Goal: Task Accomplishment & Management: Manage account settings

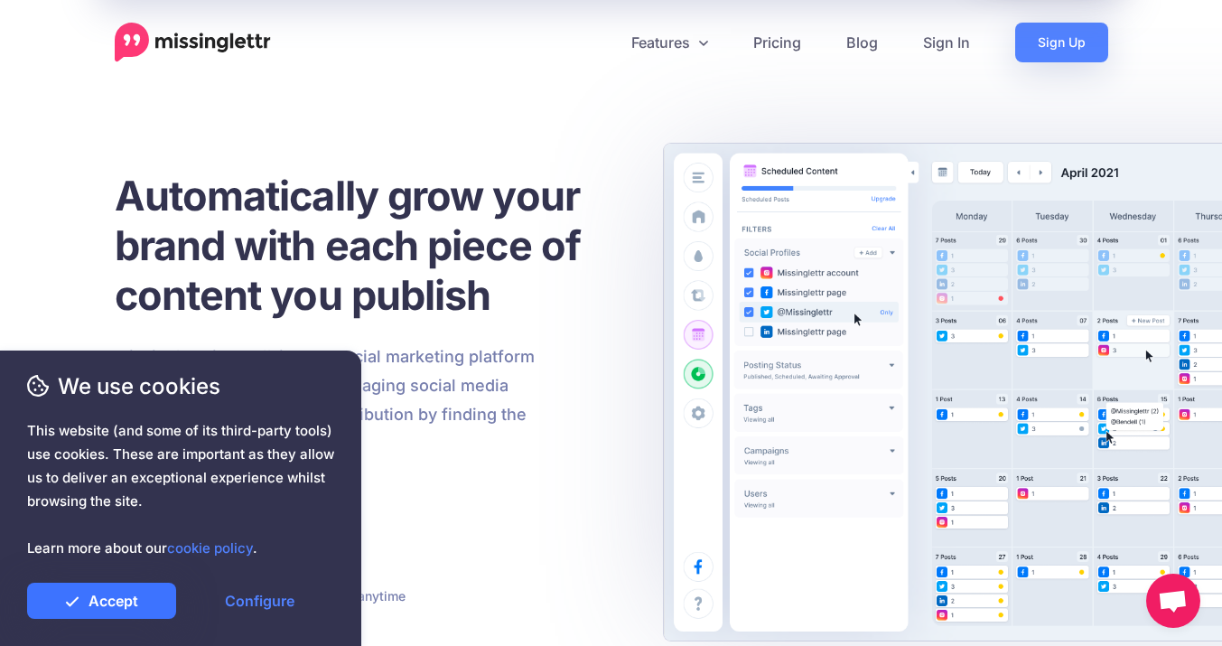
click at [111, 607] on link "Accept" at bounding box center [101, 601] width 149 height 36
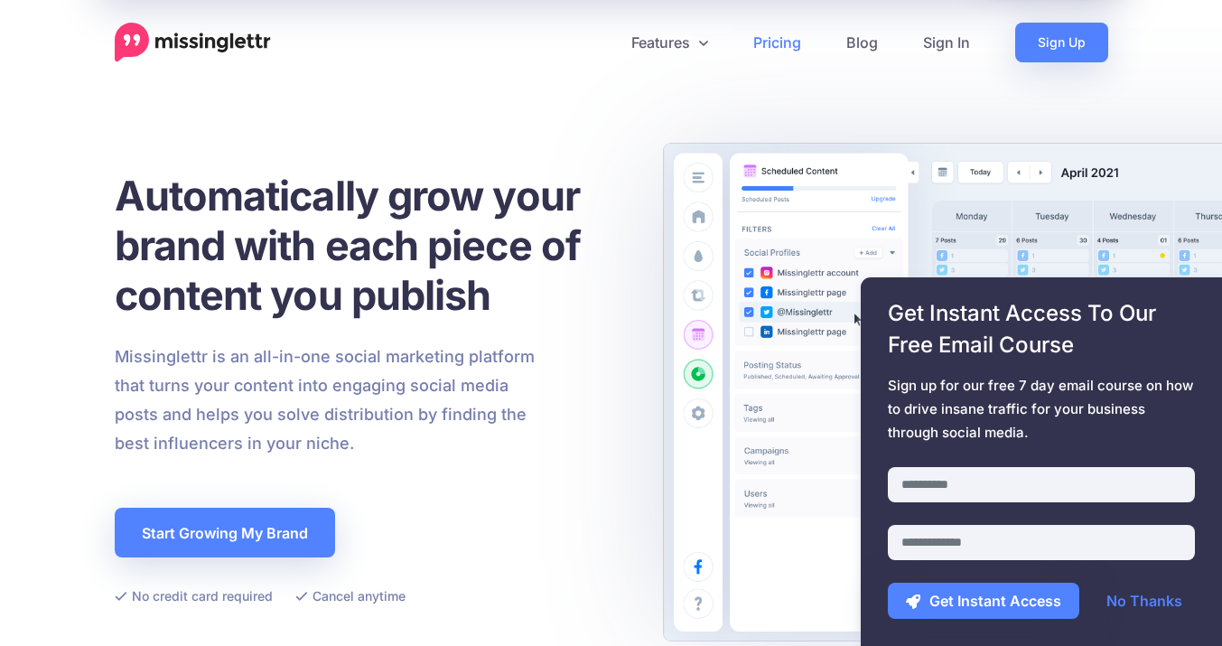
click at [765, 42] on link "Pricing" at bounding box center [777, 43] width 93 height 40
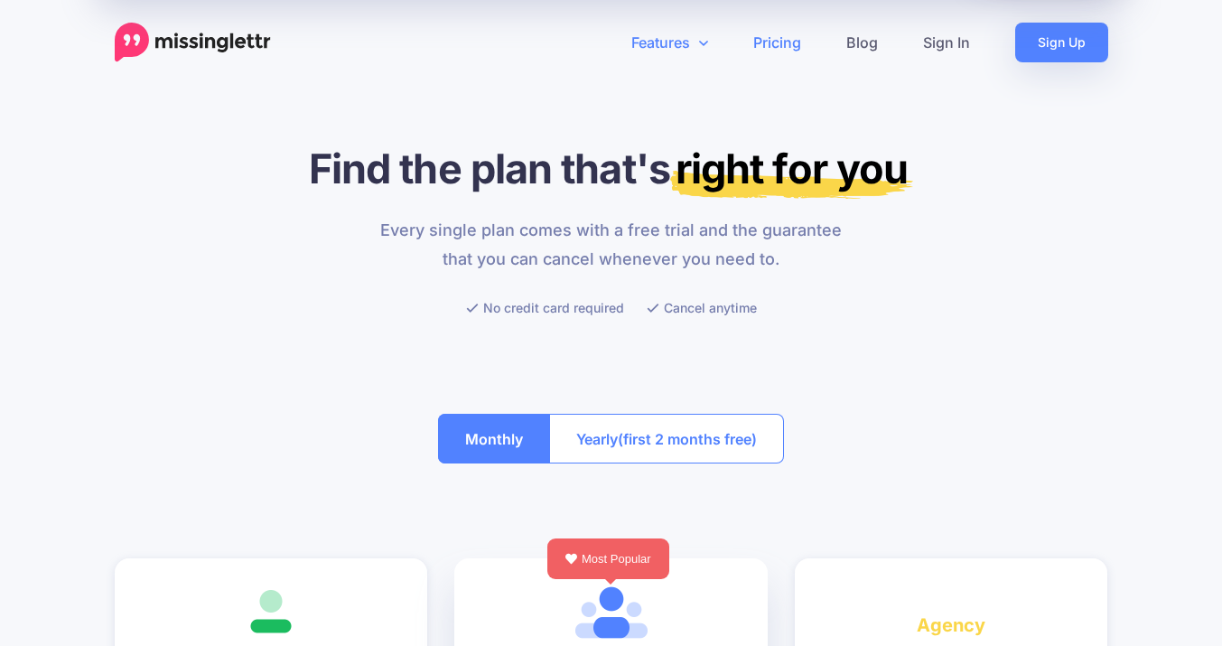
click at [670, 45] on link "Features" at bounding box center [670, 43] width 122 height 40
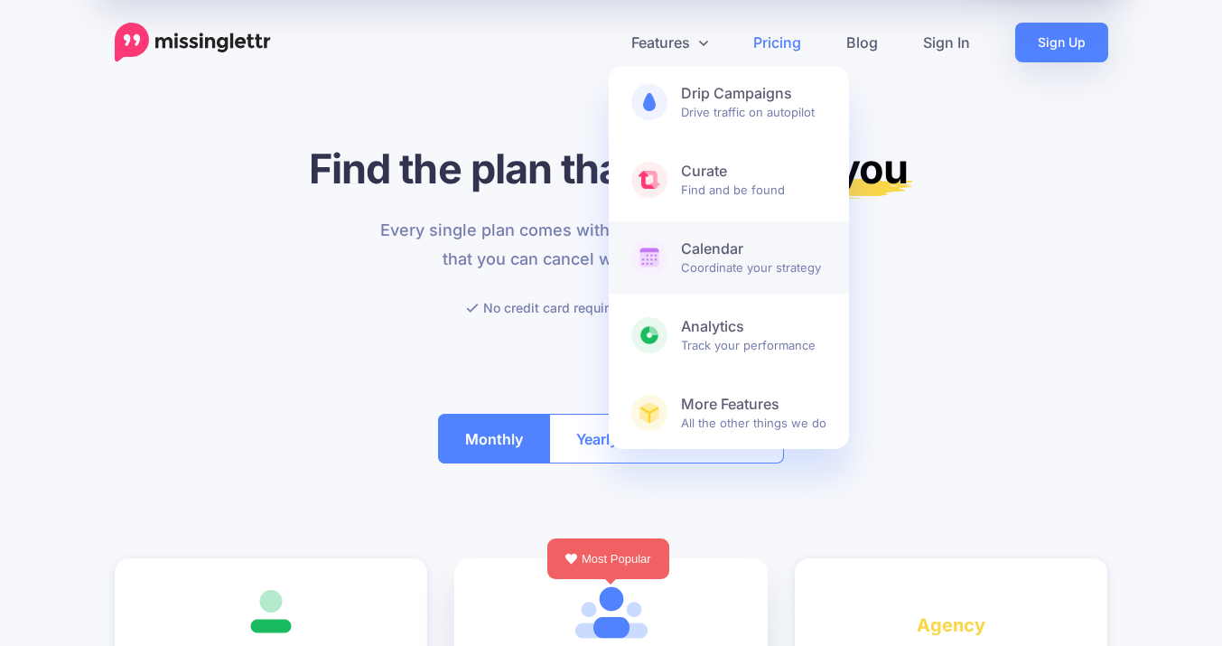
click at [704, 263] on span "Calendar Coordinate your strategy" at bounding box center [753, 257] width 145 height 36
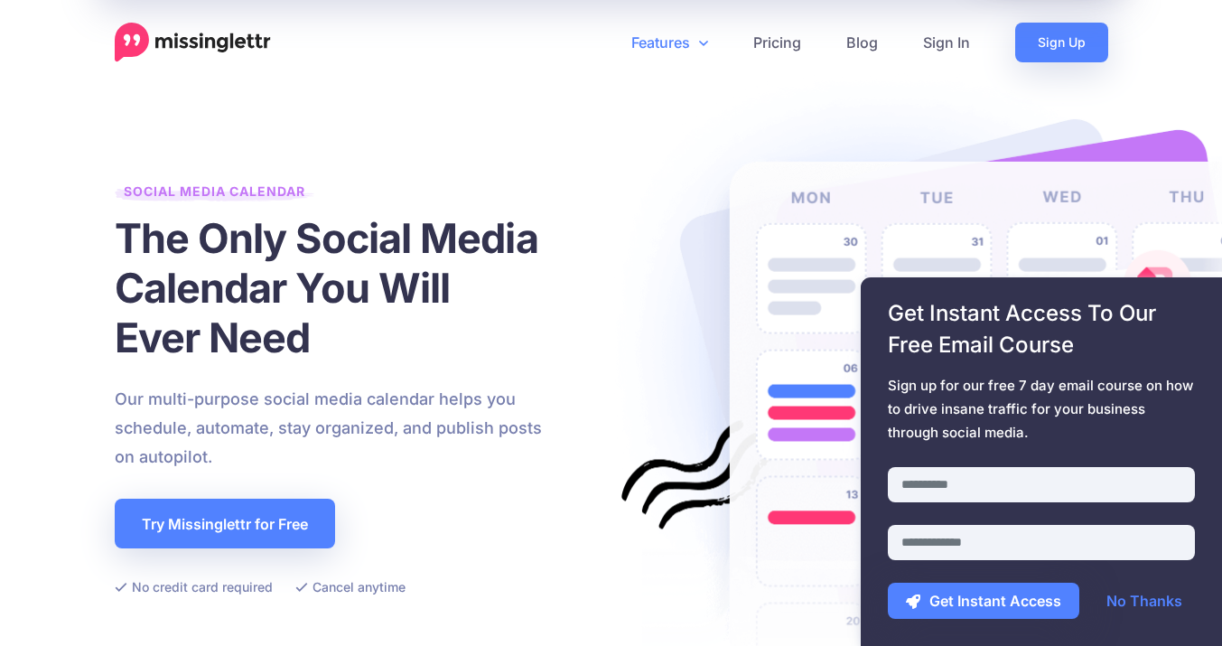
click at [684, 40] on link "Features" at bounding box center [670, 43] width 122 height 40
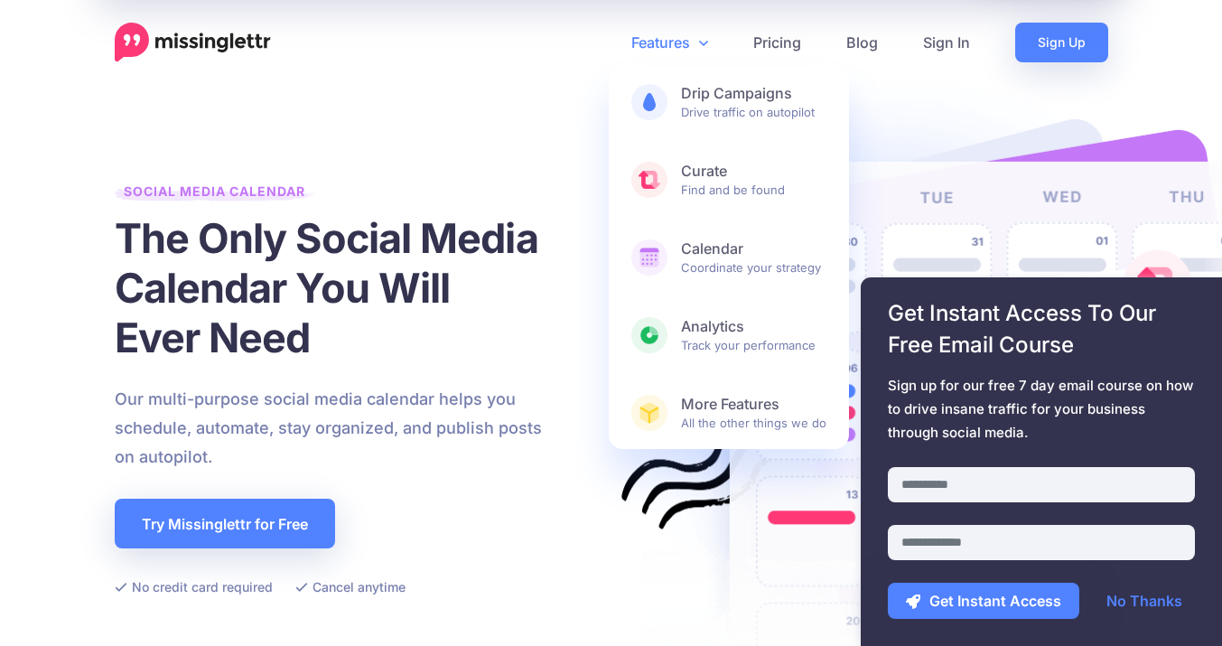
click at [206, 37] on img at bounding box center [193, 43] width 156 height 40
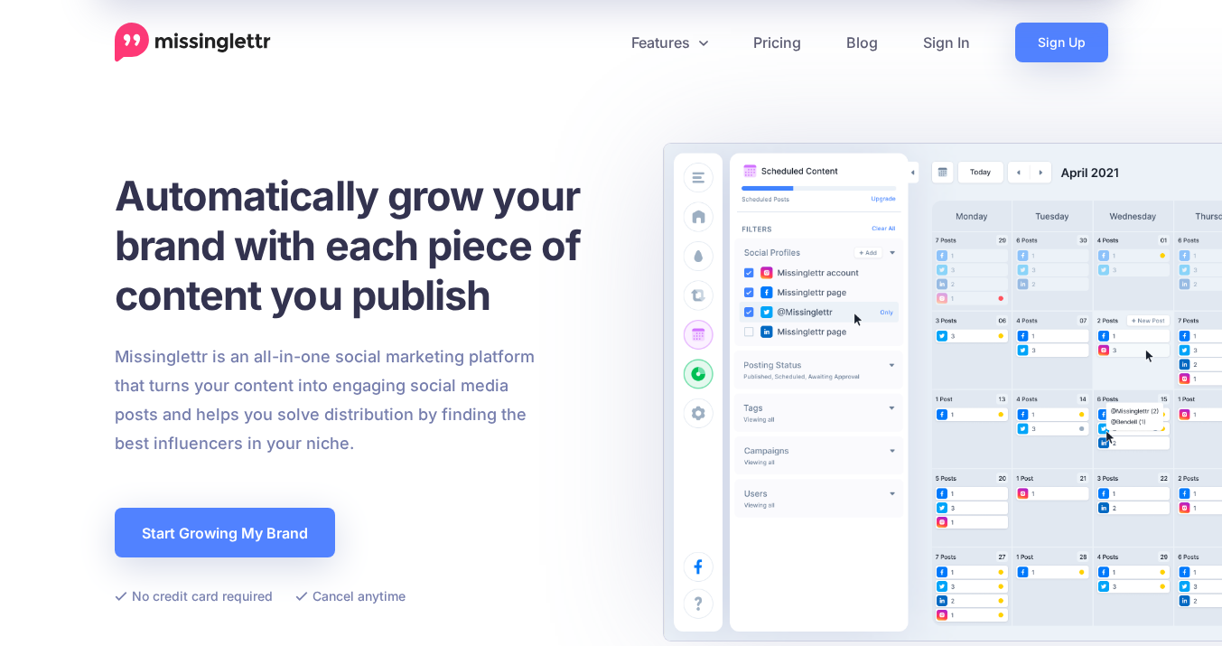
click at [206, 37] on img at bounding box center [193, 43] width 156 height 40
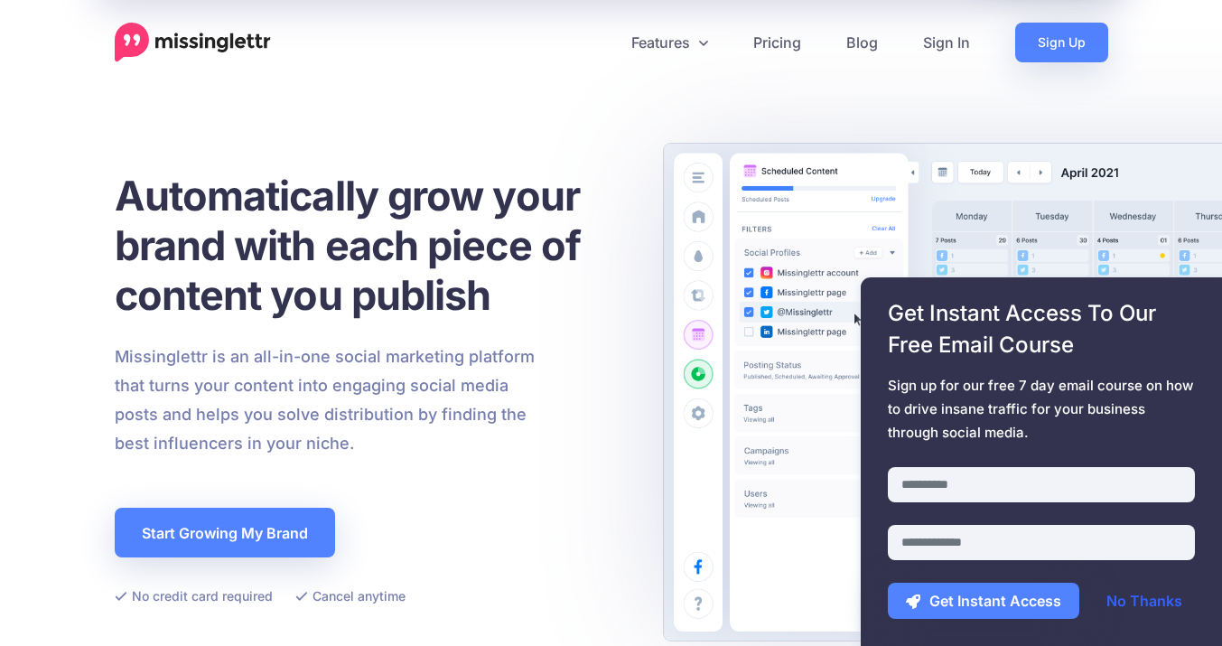
click at [1155, 601] on link "No Thanks" at bounding box center [1145, 601] width 112 height 36
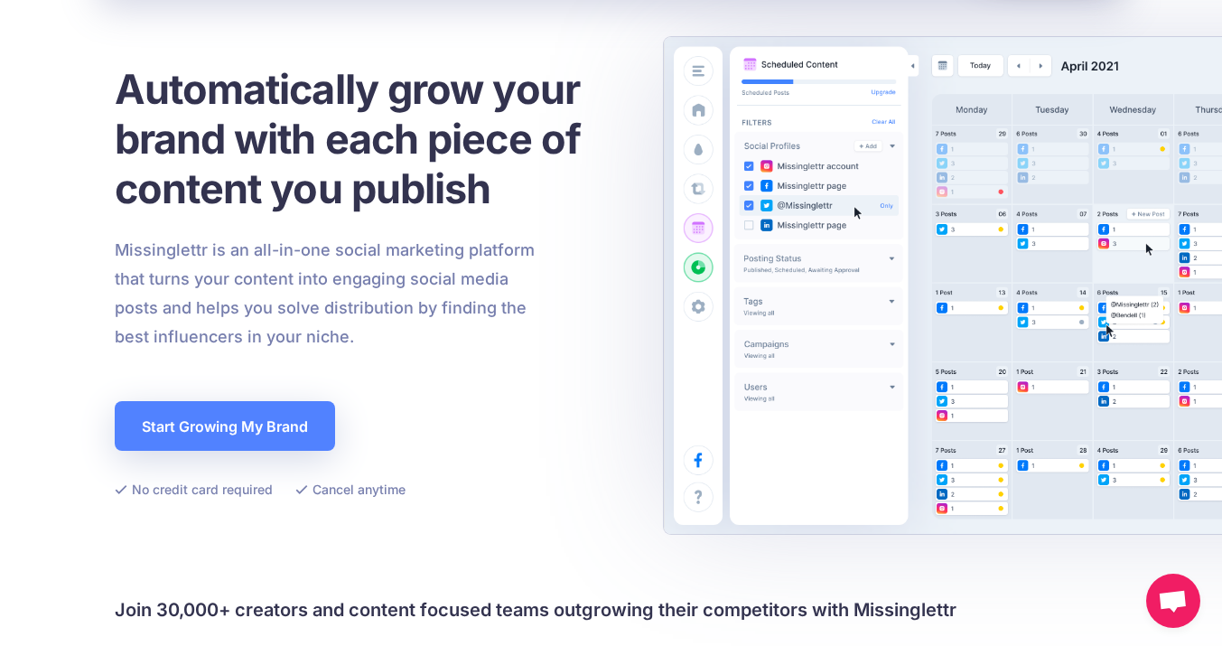
scroll to position [102, 0]
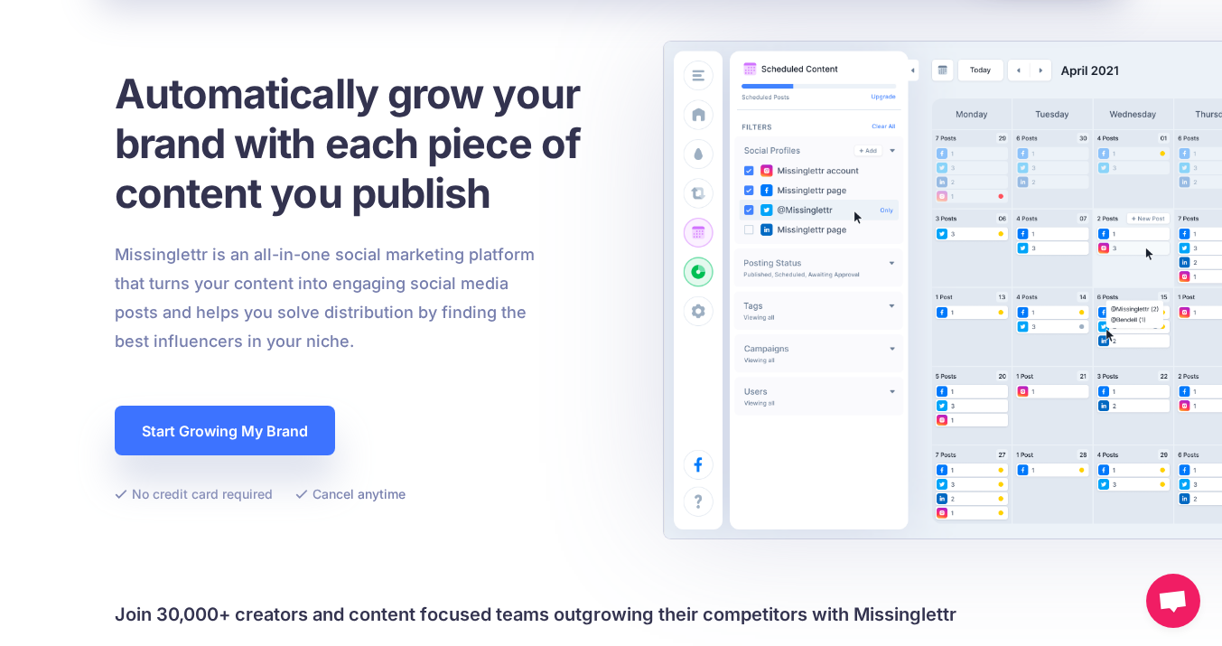
click at [250, 418] on link "Start Growing My Brand" at bounding box center [225, 431] width 220 height 50
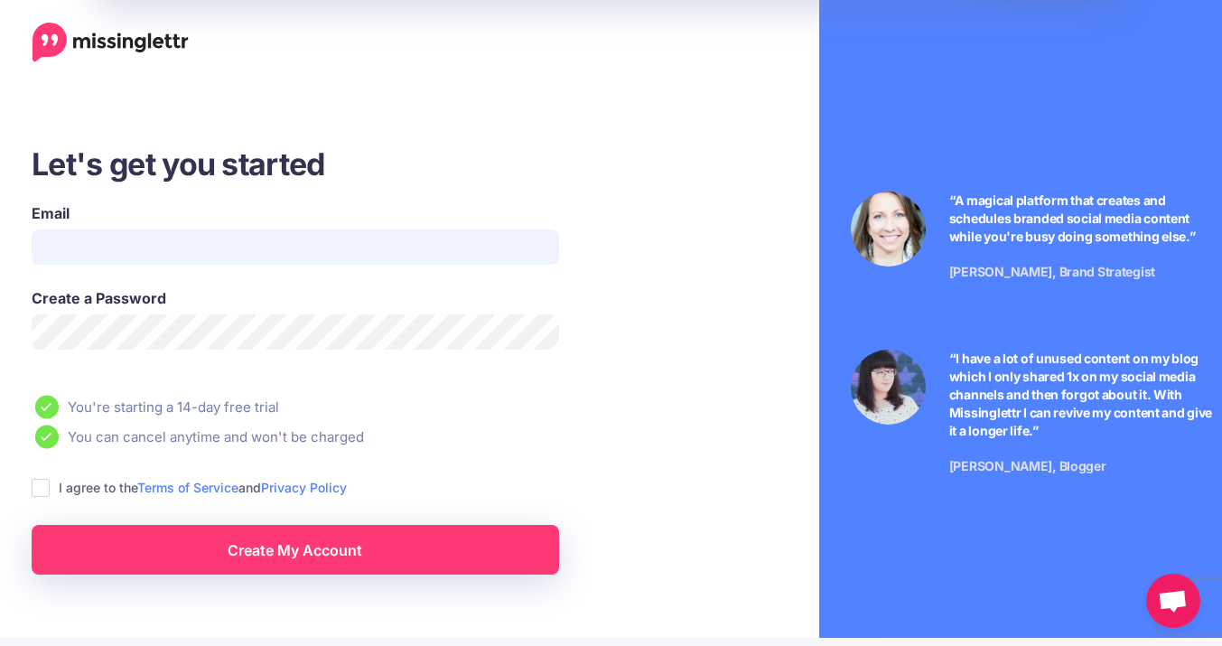
click at [139, 242] on input "Email" at bounding box center [296, 246] width 528 height 35
type input "**********"
click at [674, 354] on div "Create a Password" at bounding box center [351, 329] width 666 height 85
click at [37, 487] on ins at bounding box center [41, 488] width 18 height 18
click at [267, 546] on link "Create My Account" at bounding box center [296, 550] width 528 height 50
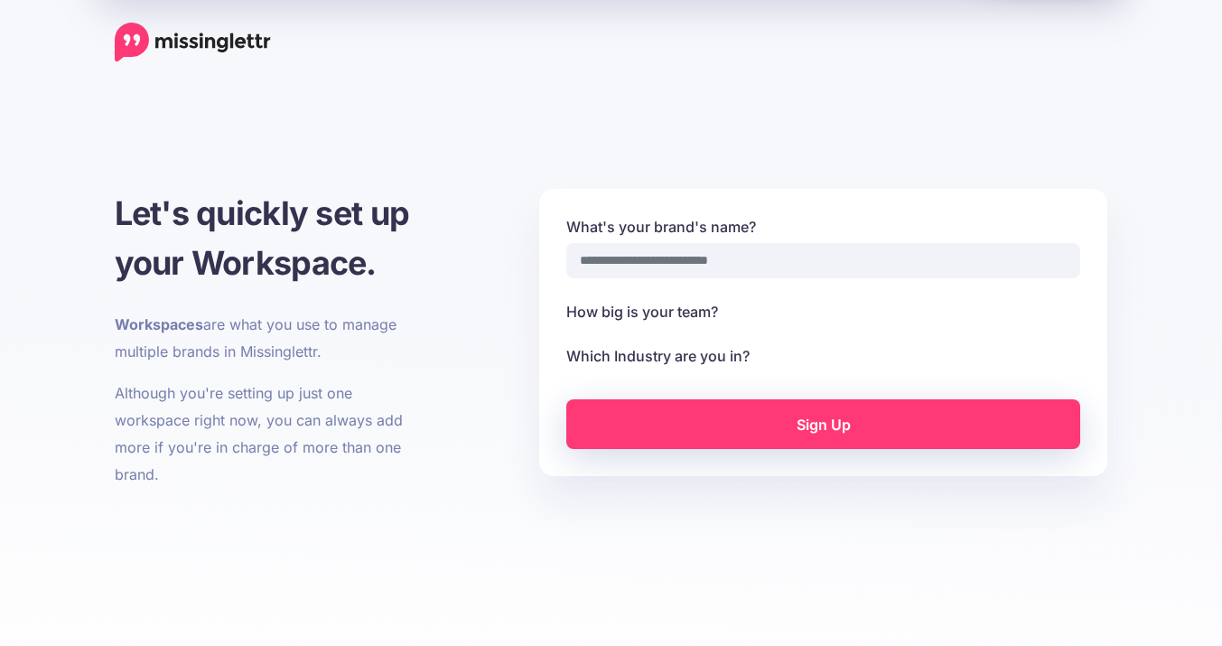
select select
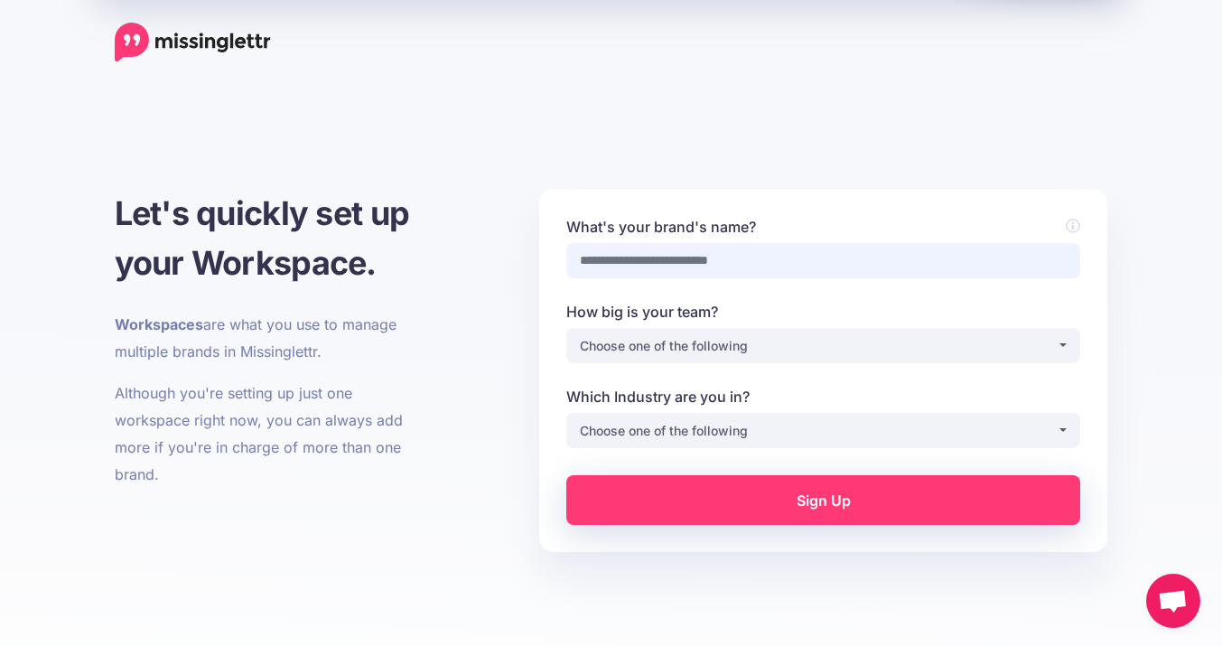
click at [830, 259] on input "What's your brand's name?" at bounding box center [823, 260] width 514 height 35
type input "**********"
click at [830, 349] on div "Choose one of the following" at bounding box center [818, 346] width 477 height 22
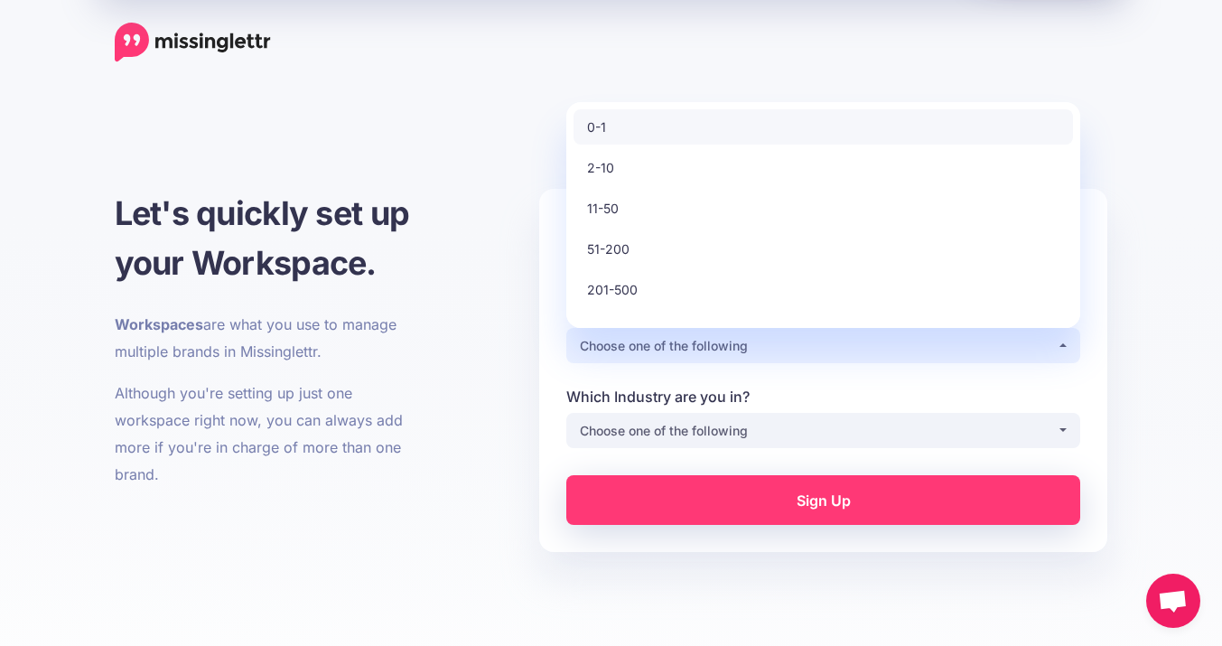
click at [612, 136] on link "0-1" at bounding box center [824, 126] width 500 height 35
select select "*"
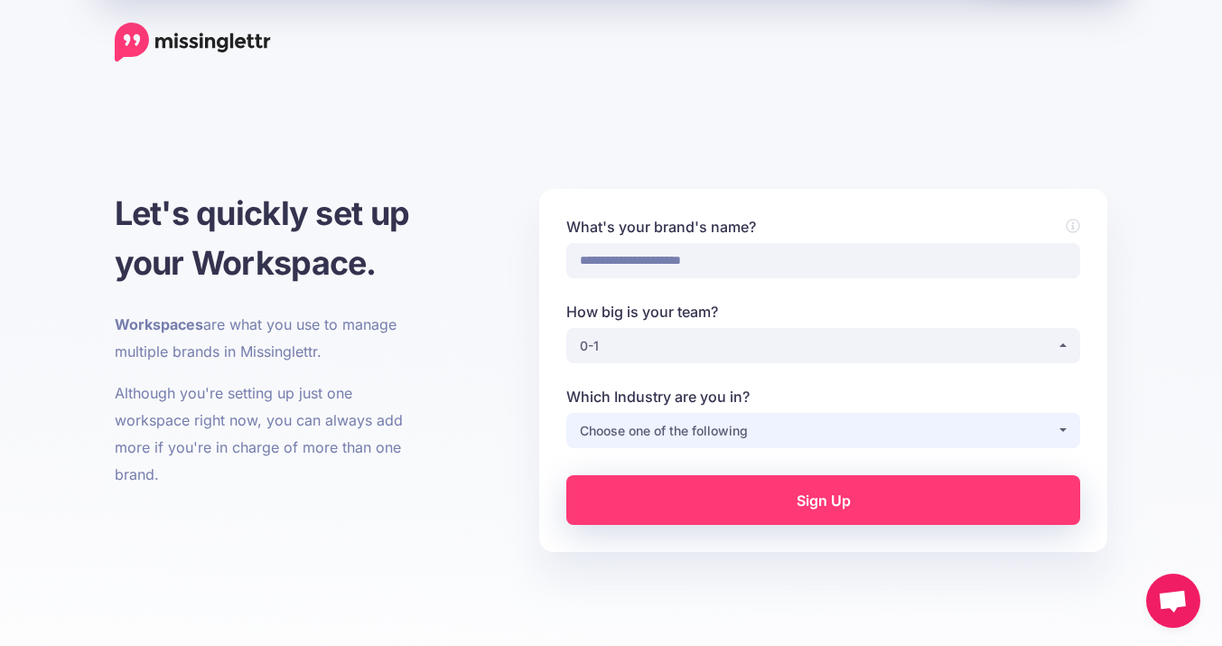
click at [645, 431] on div "Choose one of the following" at bounding box center [818, 431] width 477 height 22
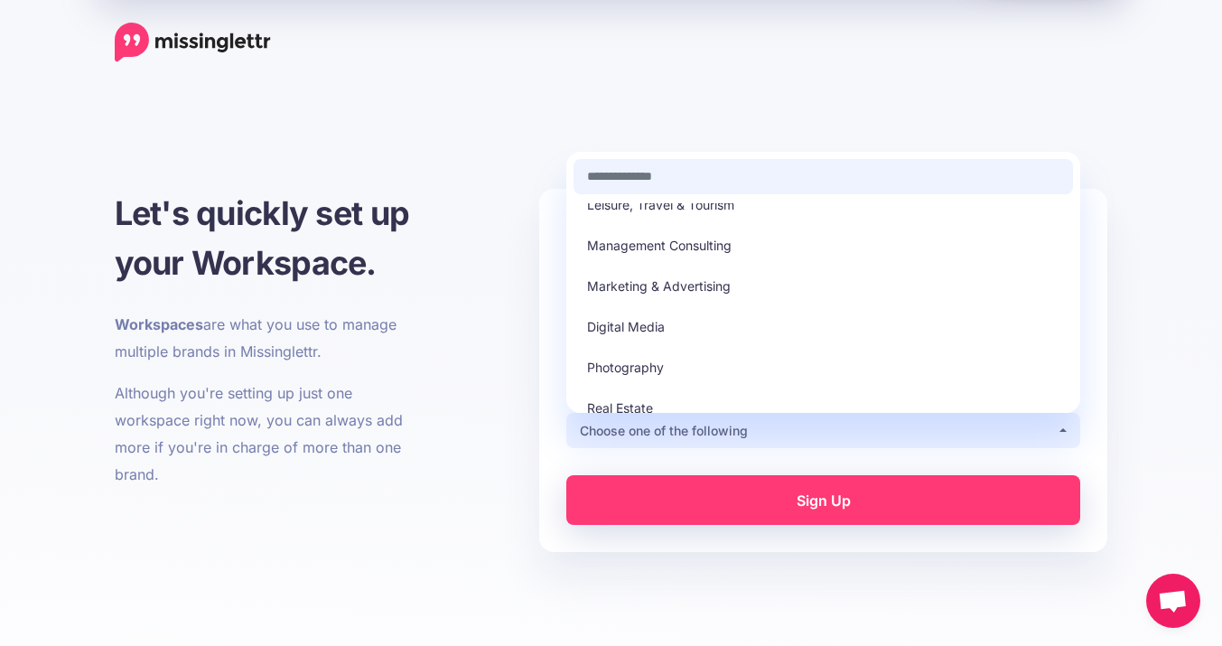
scroll to position [329, 0]
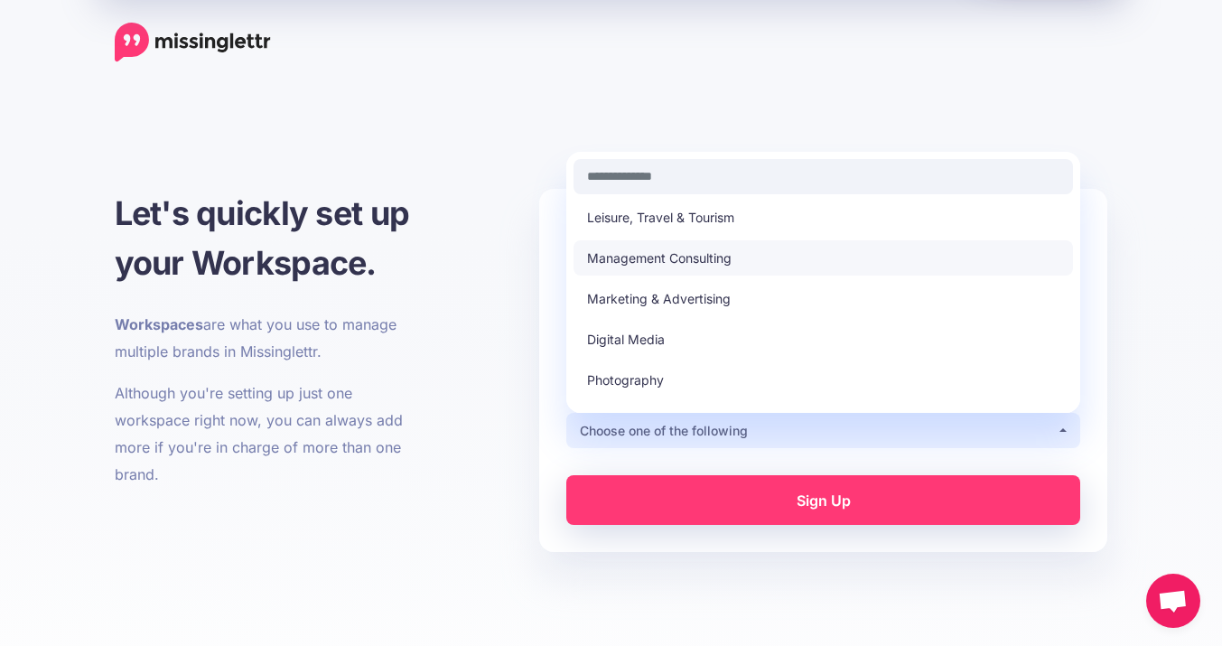
click at [697, 267] on span "Management Consulting" at bounding box center [659, 259] width 145 height 22
select select "**********"
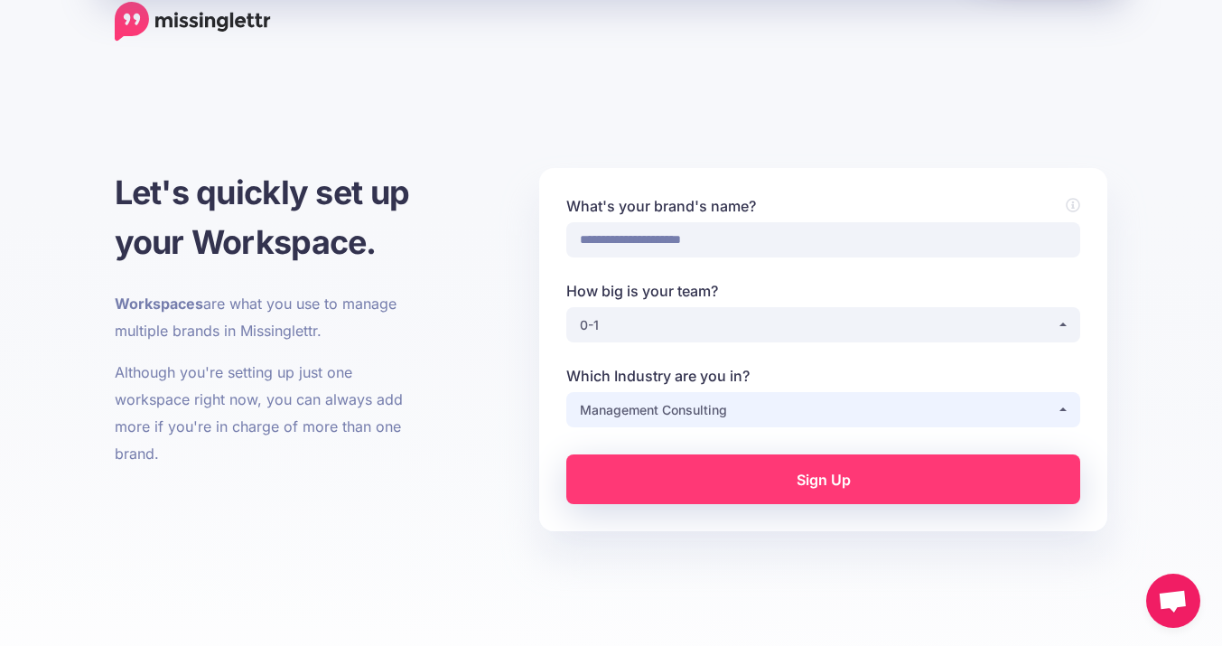
scroll to position [25, 0]
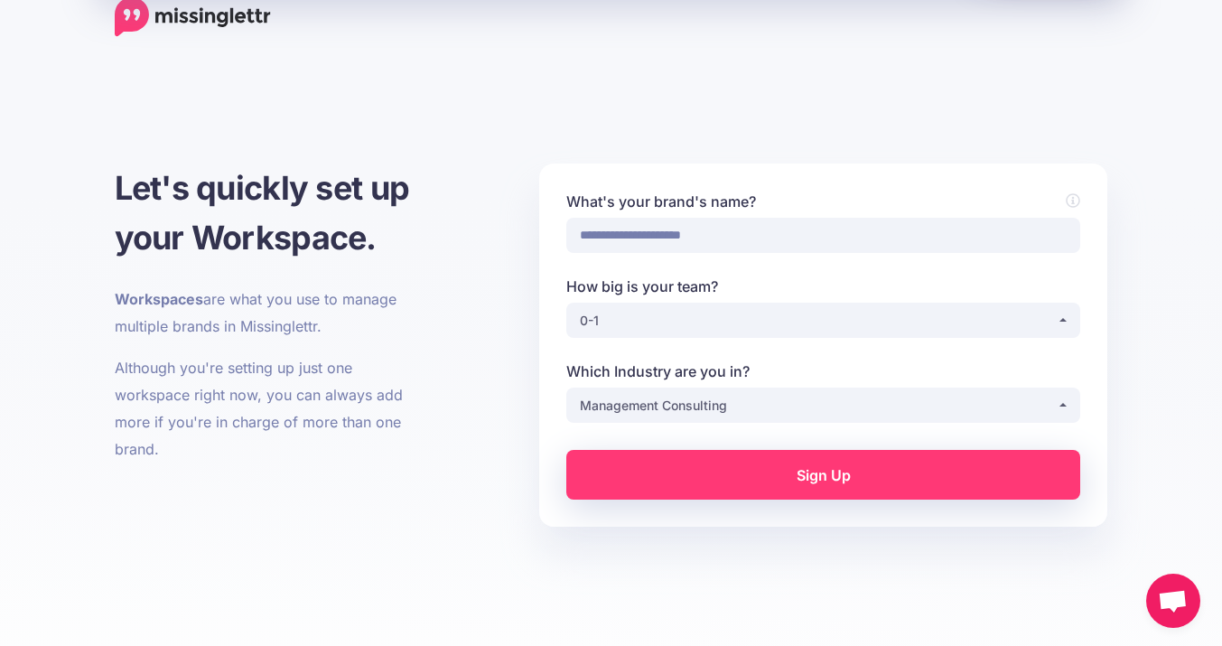
click at [826, 481] on link "Sign Up" at bounding box center [823, 475] width 514 height 50
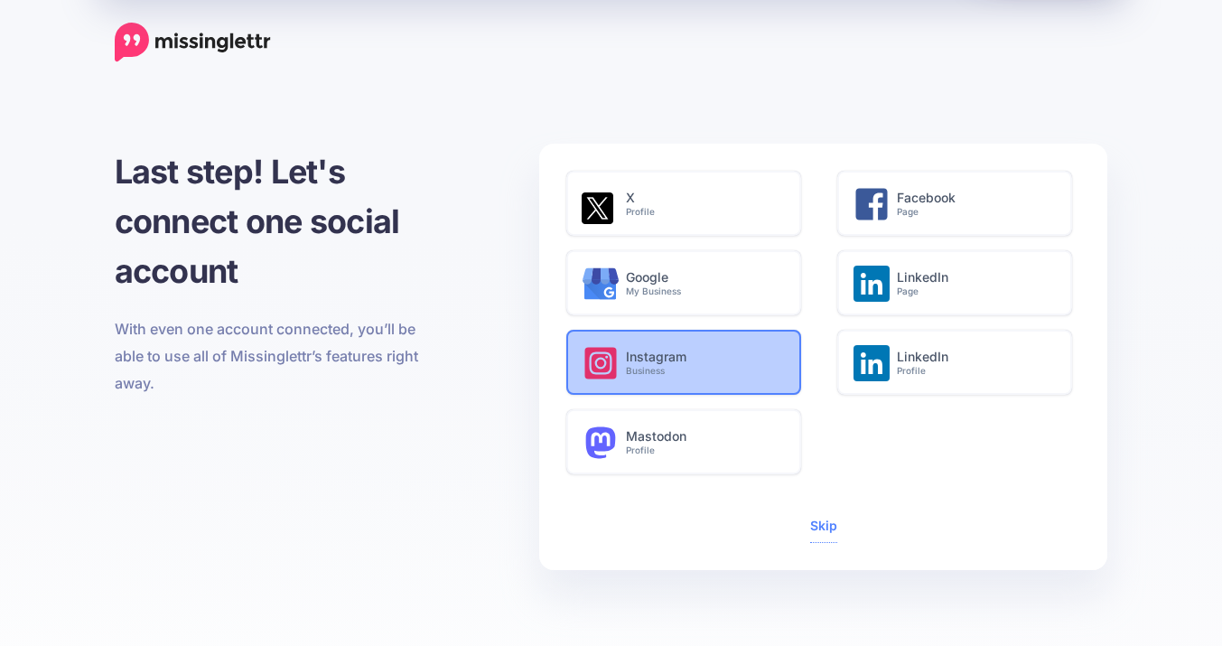
click at [744, 360] on h6 "Instagram Business" at bounding box center [703, 363] width 155 height 27
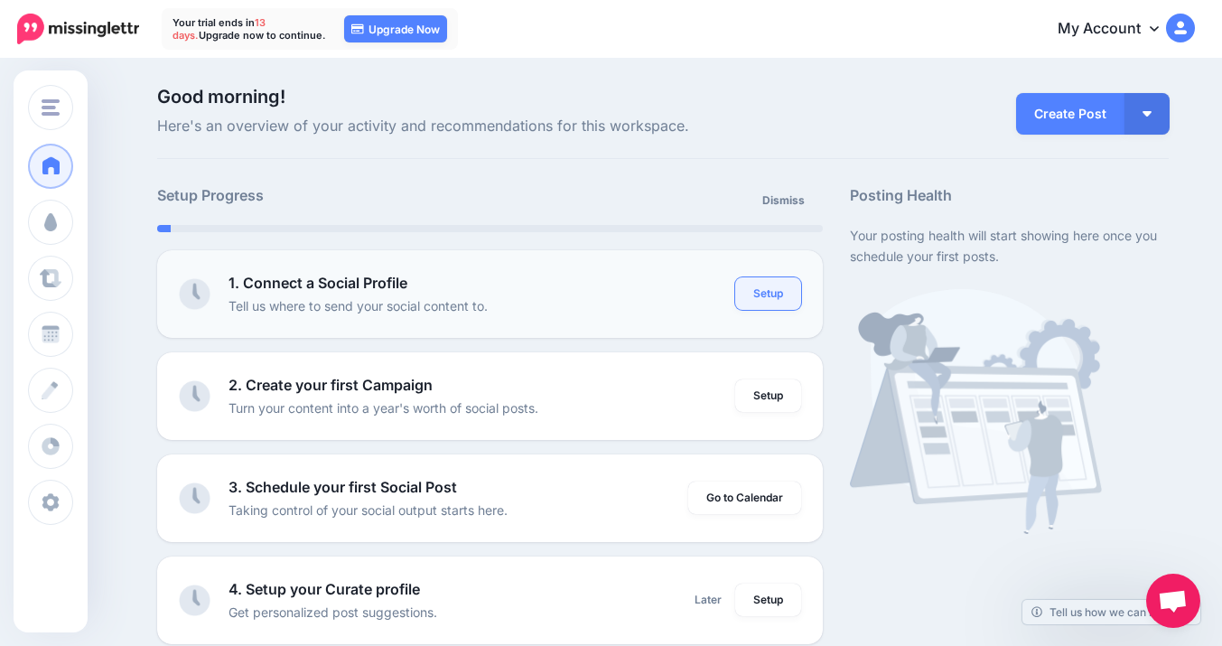
click at [792, 298] on link "Setup" at bounding box center [768, 293] width 66 height 33
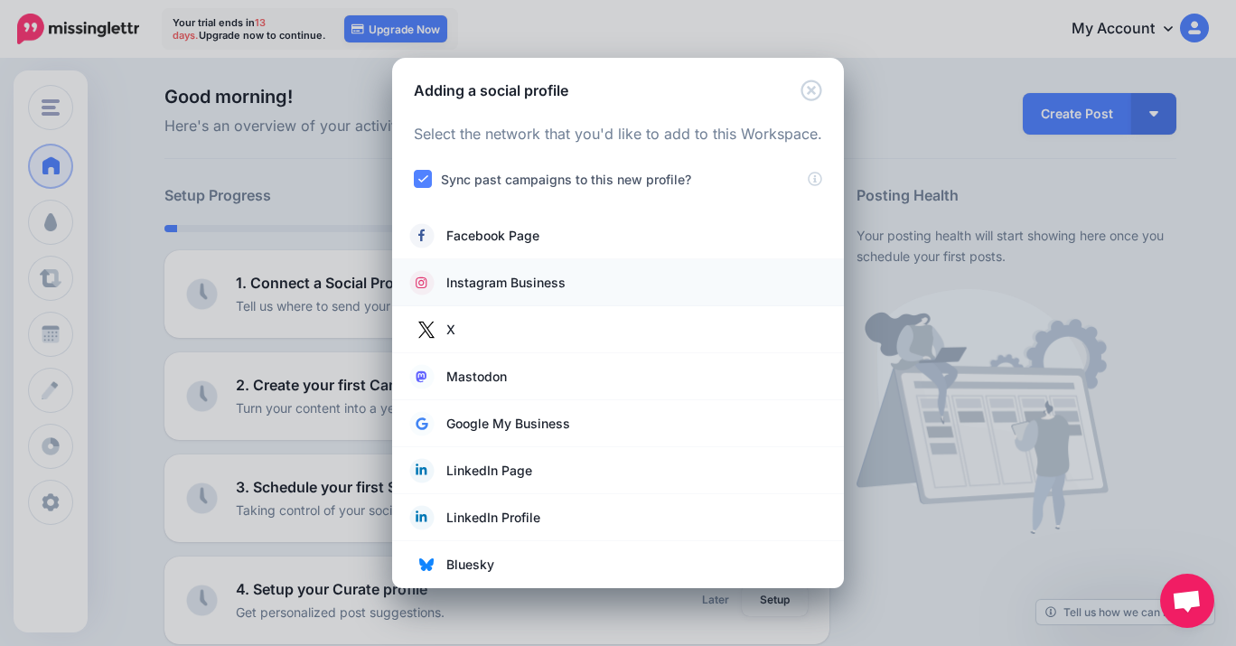
click at [605, 283] on link "Instagram Business" at bounding box center [618, 282] width 416 height 25
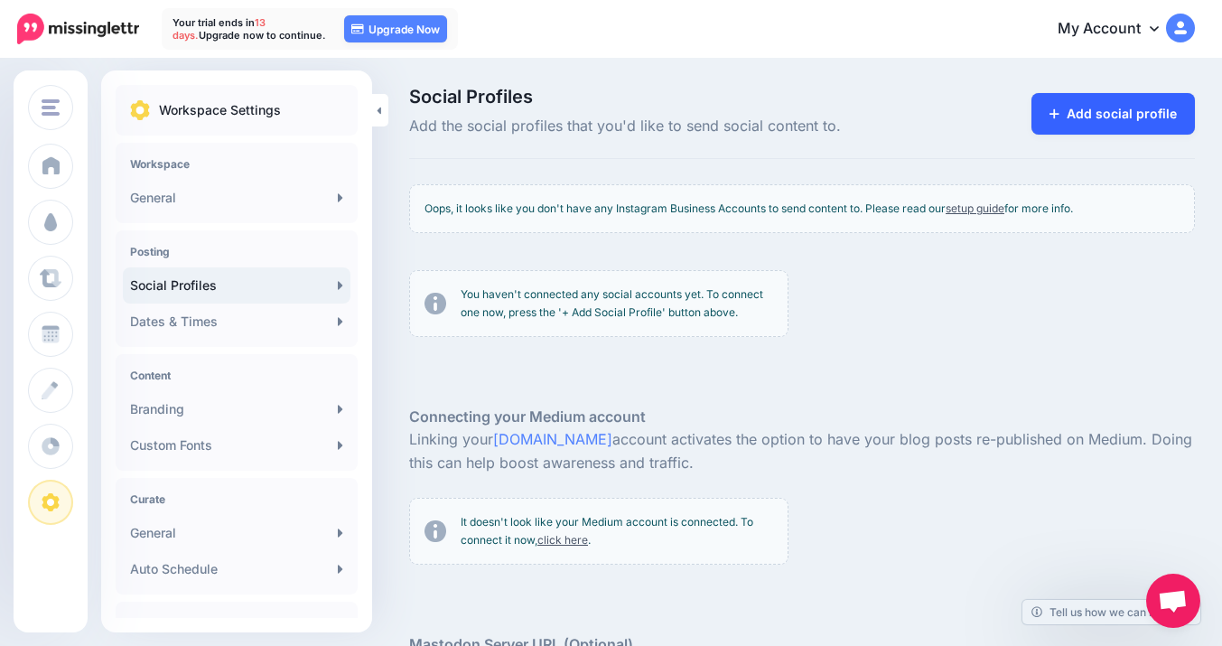
click at [1107, 114] on link "Add social profile" at bounding box center [1114, 114] width 164 height 42
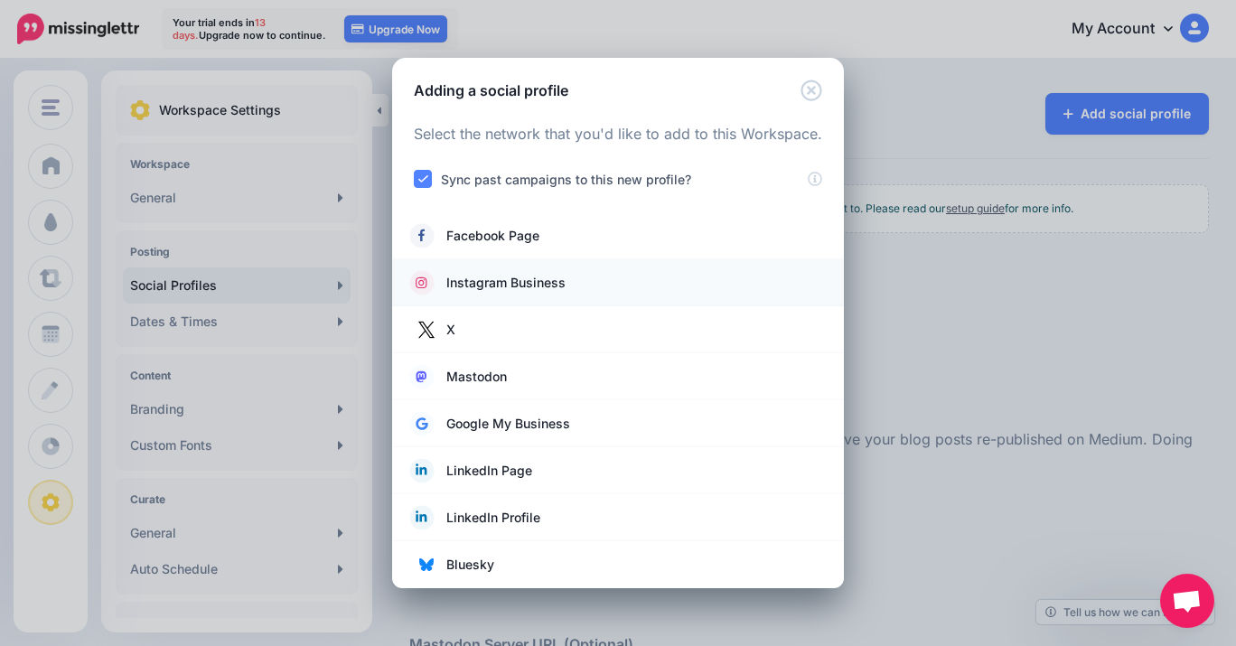
click at [641, 291] on link "Instagram Business" at bounding box center [618, 282] width 416 height 25
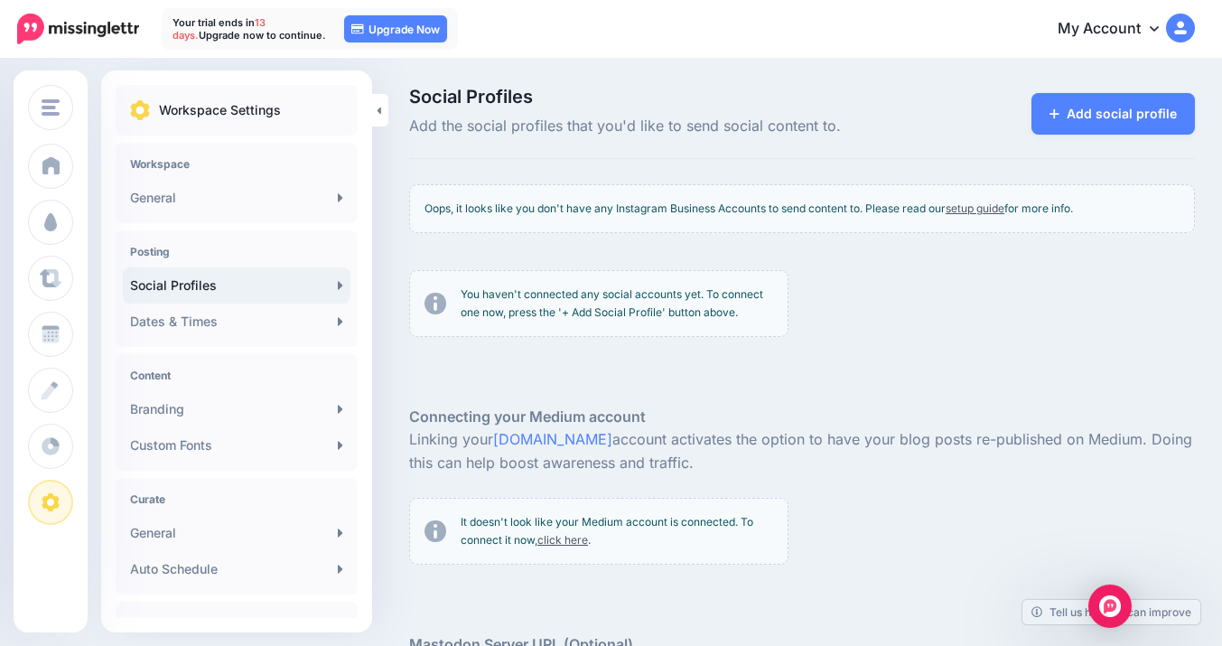
click at [978, 209] on link "setup guide" at bounding box center [975, 208] width 59 height 14
click at [879, 294] on div "You haven't connected any social accounts yet. To connect one now, press the '+…" at bounding box center [802, 310] width 813 height 81
click at [1111, 129] on link "Add social profile" at bounding box center [1114, 114] width 164 height 42
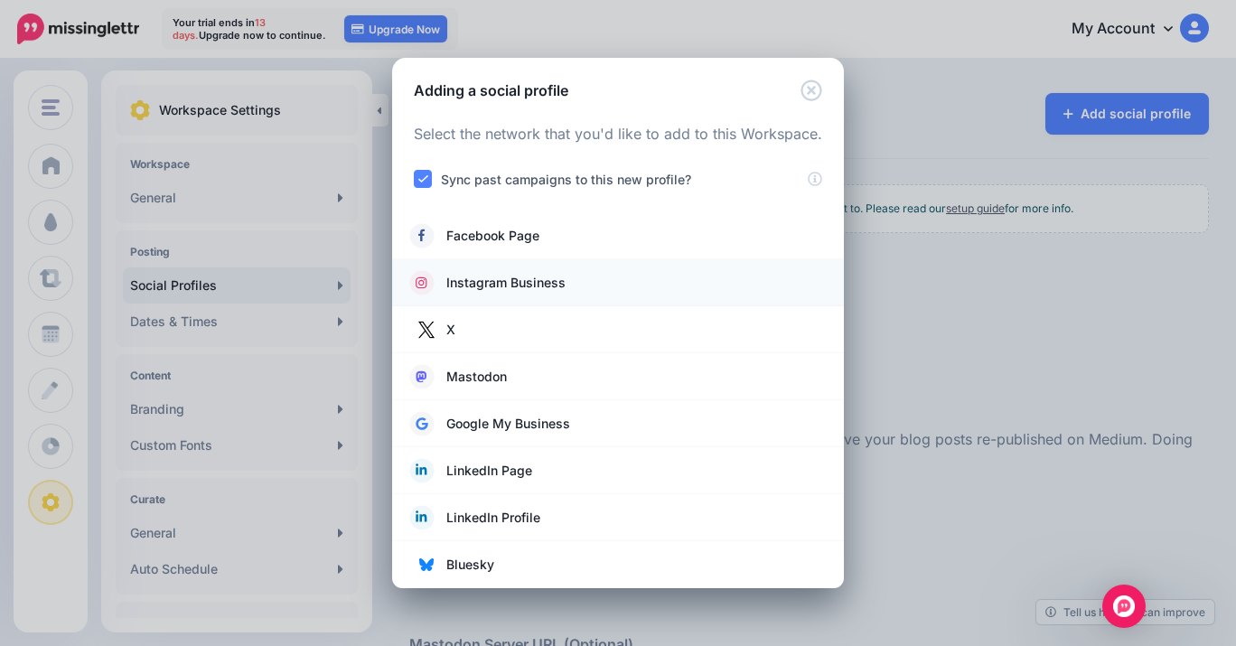
click at [593, 285] on link "Instagram Business" at bounding box center [618, 282] width 416 height 25
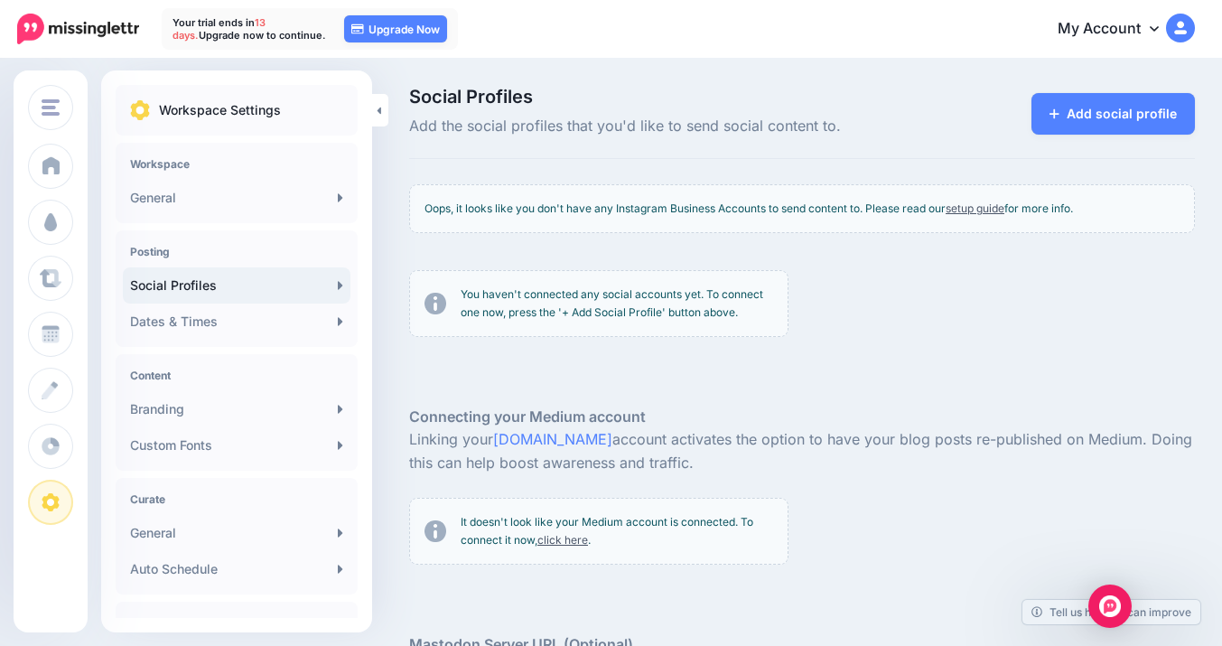
click at [1147, 31] on link "My Account" at bounding box center [1117, 29] width 155 height 44
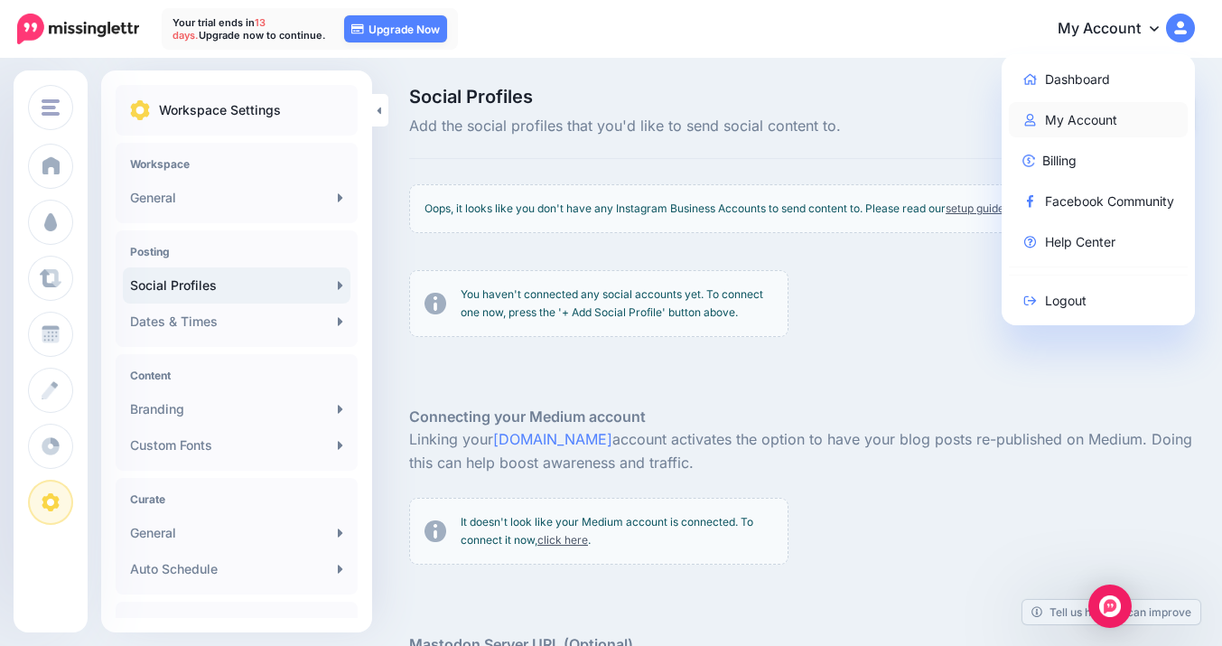
click at [1097, 117] on link "My Account" at bounding box center [1099, 119] width 180 height 35
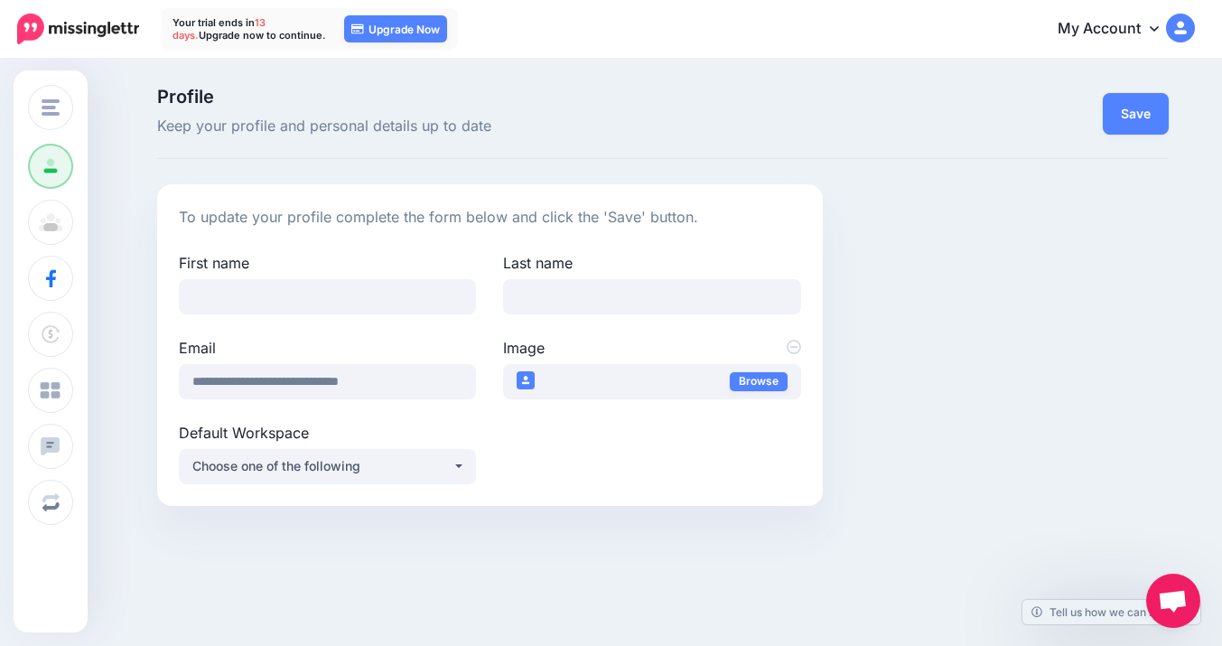
click at [1151, 32] on link "My Account" at bounding box center [1117, 29] width 155 height 44
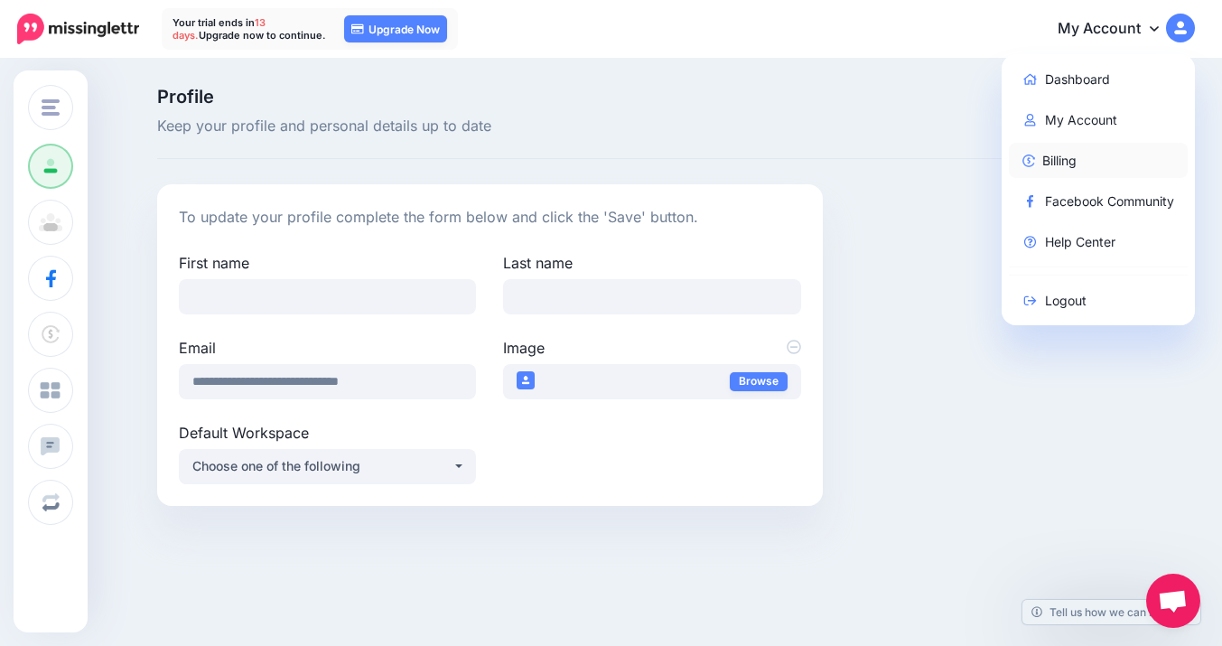
click at [1069, 154] on link "Billing" at bounding box center [1099, 160] width 180 height 35
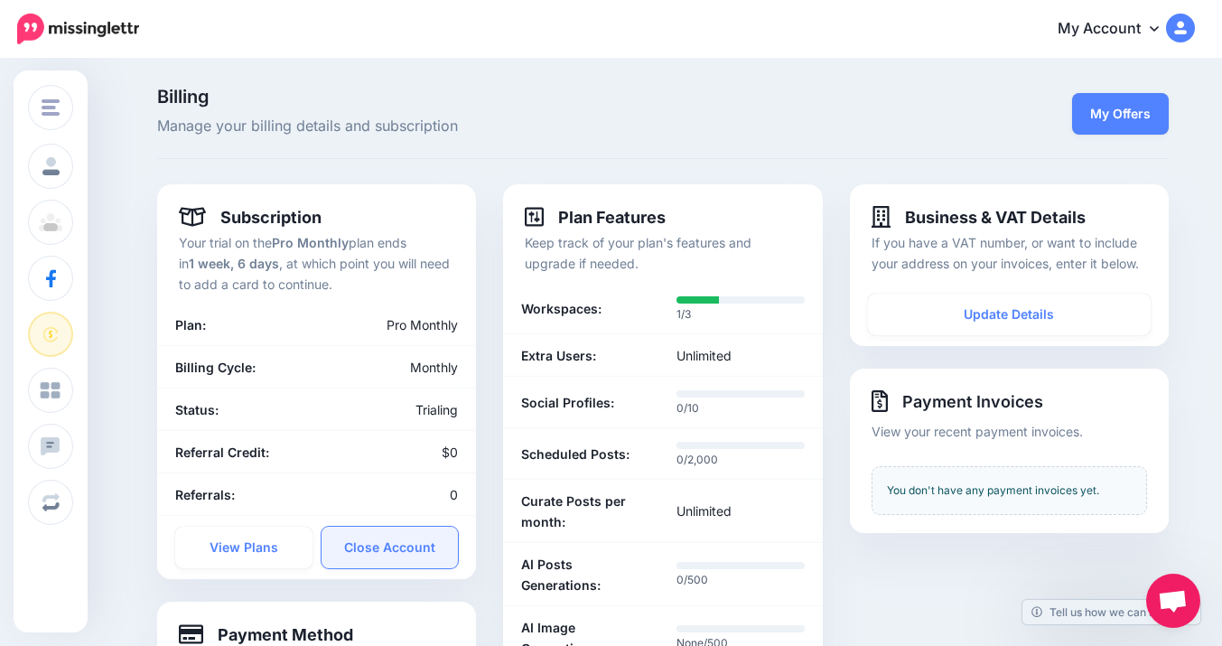
click at [412, 549] on link "Close Account" at bounding box center [390, 548] width 137 height 42
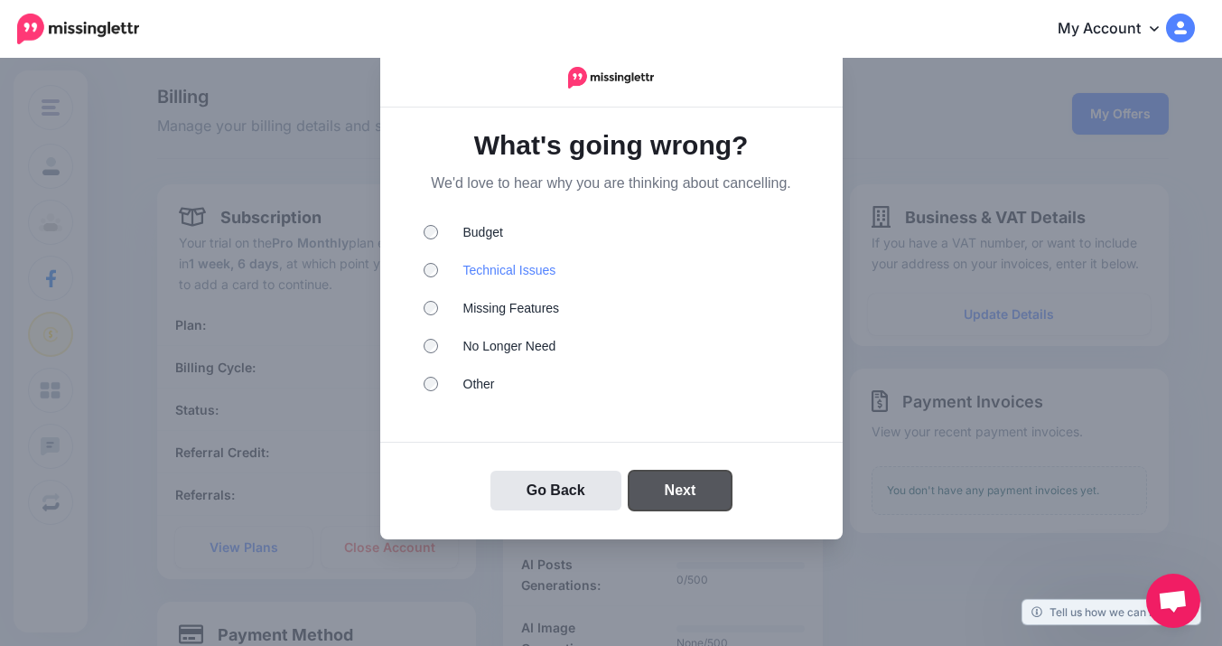
click at [700, 484] on button "Next" at bounding box center [681, 491] width 104 height 40
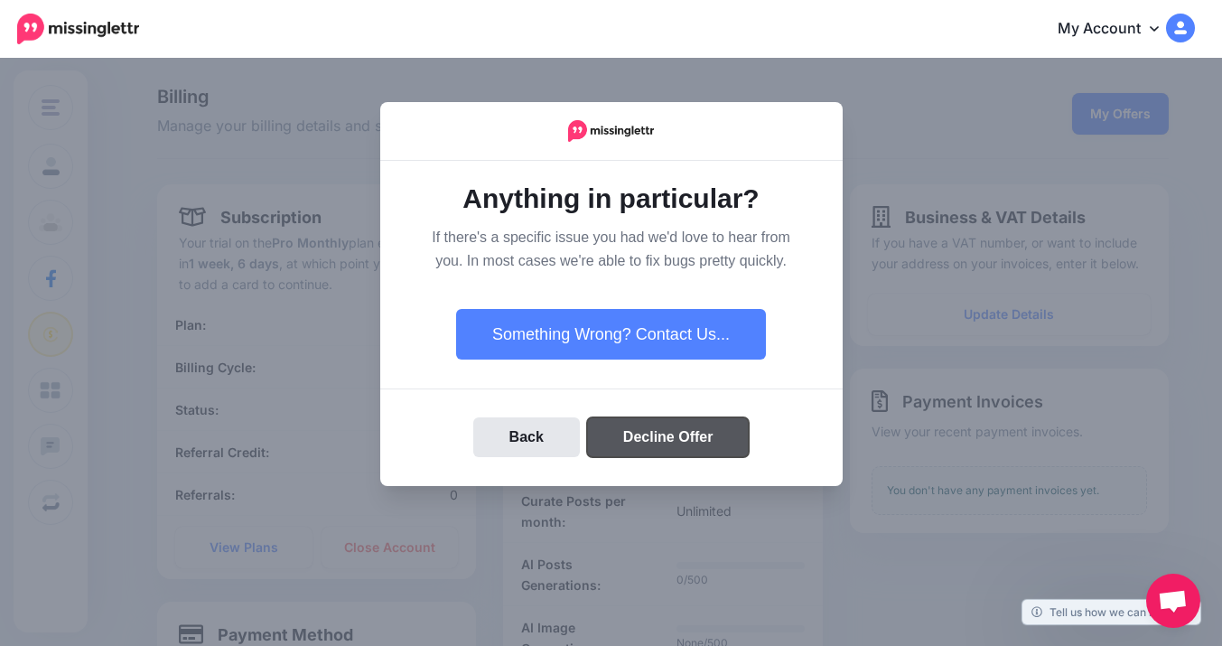
click at [668, 429] on button "Decline Offer" at bounding box center [668, 437] width 163 height 40
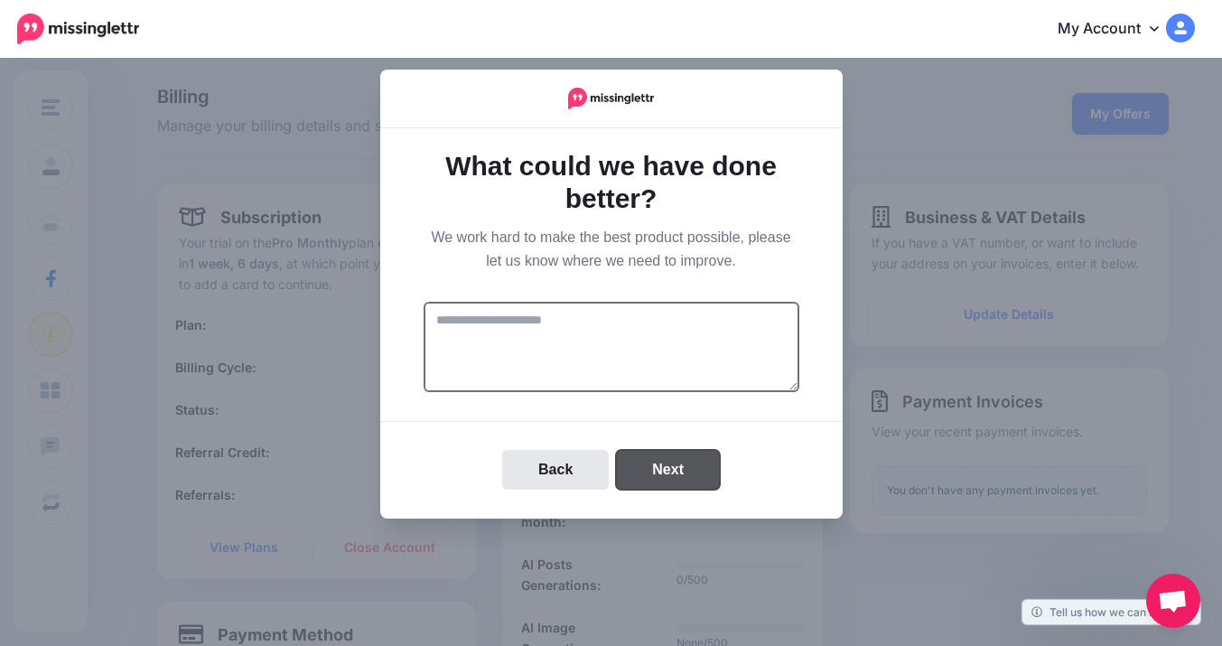
click at [673, 470] on button "Next" at bounding box center [668, 470] width 104 height 40
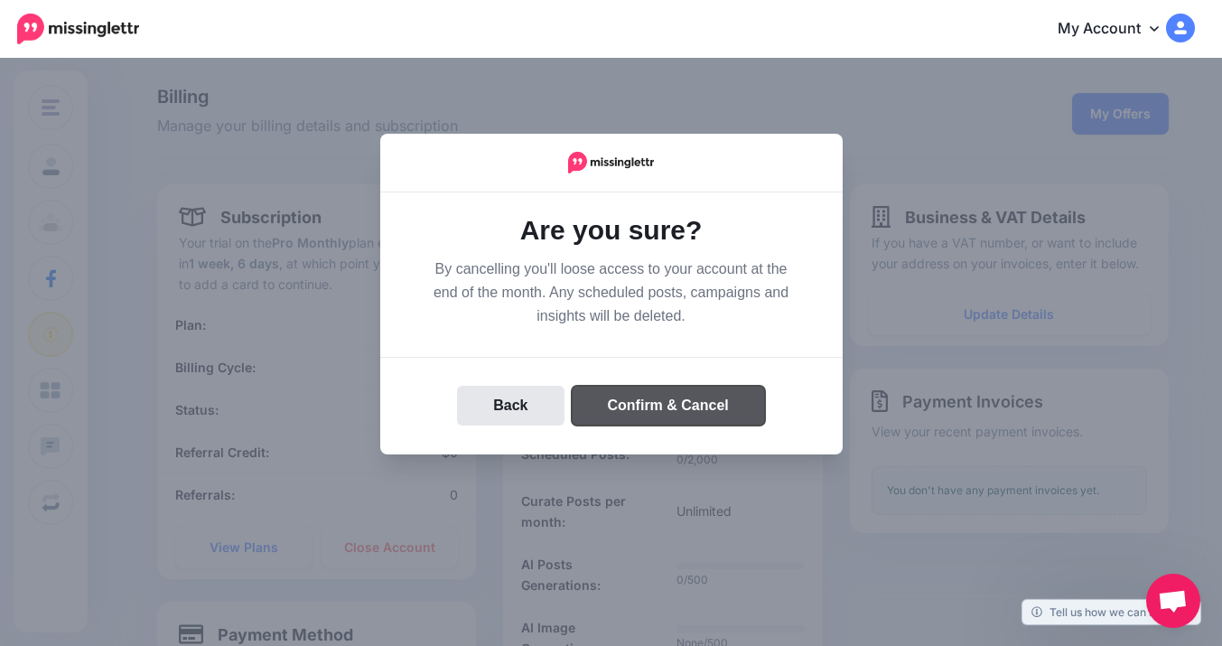
click at [653, 403] on button "Confirm & Cancel" at bounding box center [668, 406] width 193 height 40
